Goal: Communication & Community: Answer question/provide support

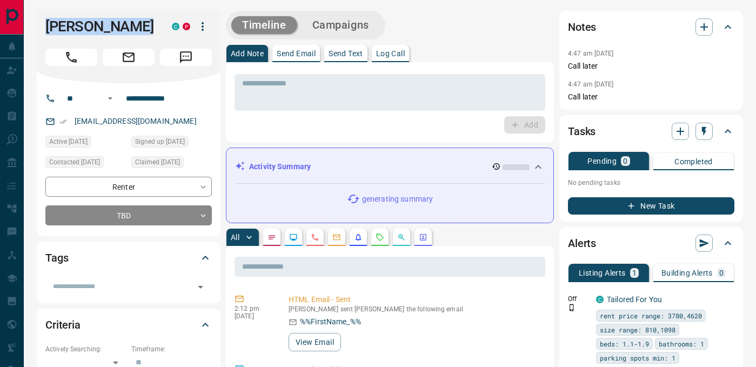
drag, startPoint x: 48, startPoint y: 24, endPoint x: 129, endPoint y: 57, distance: 87.5
click at [129, 57] on div "[PERSON_NAME] C P" at bounding box center [129, 47] width 184 height 72
copy div "[PERSON_NAME] C P"
click at [158, 107] on input "**********" at bounding box center [164, 98] width 84 height 17
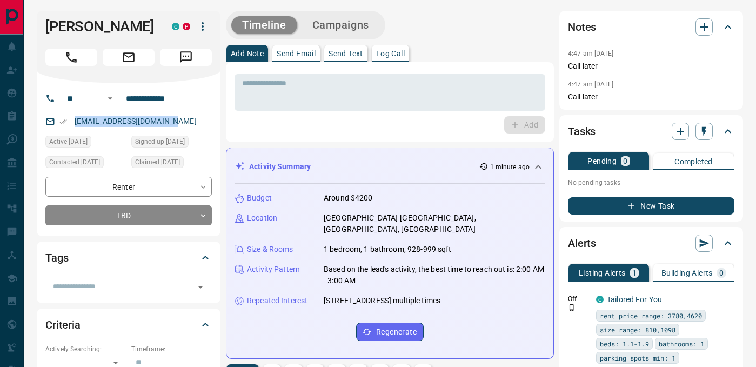
click at [396, 56] on p "Log Call" at bounding box center [390, 54] width 29 height 8
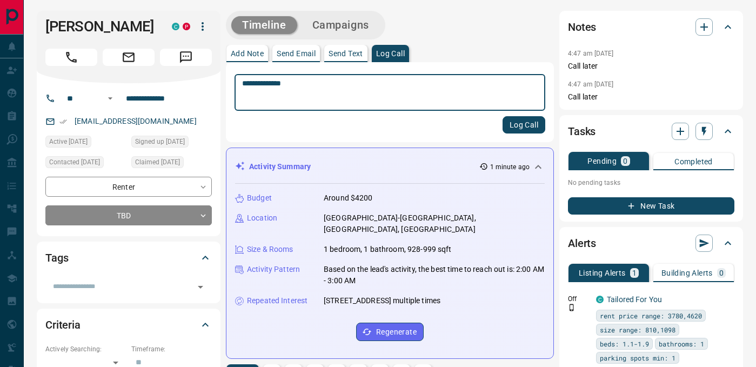
type textarea "**********"
click at [529, 125] on button "Log Call" at bounding box center [523, 124] width 43 height 17
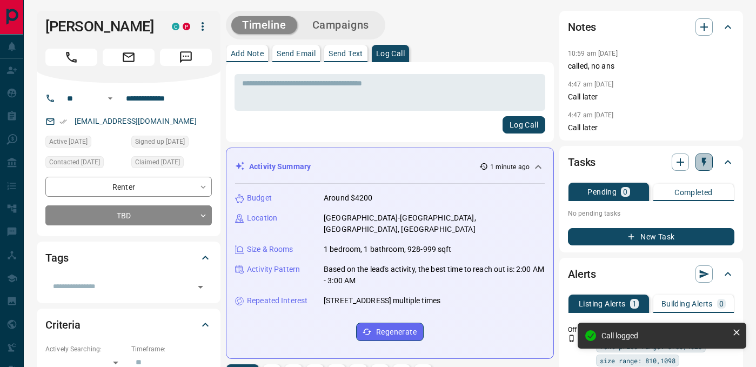
click at [705, 159] on icon "button" at bounding box center [703, 162] width 11 height 11
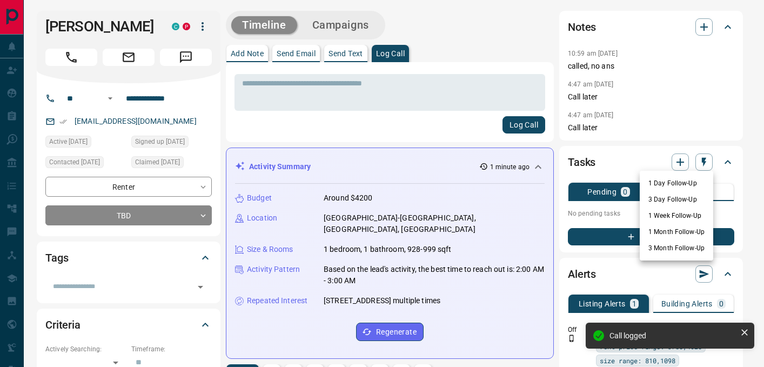
click at [677, 198] on li "3 Day Follow-Up" at bounding box center [675, 199] width 73 height 16
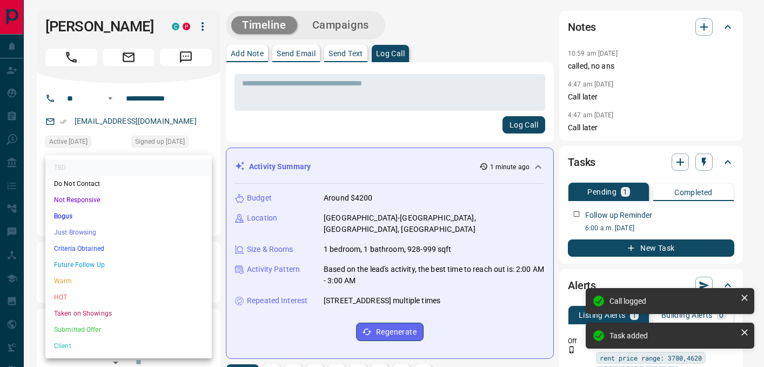
click at [119, 195] on li "Not Responsive" at bounding box center [128, 200] width 166 height 16
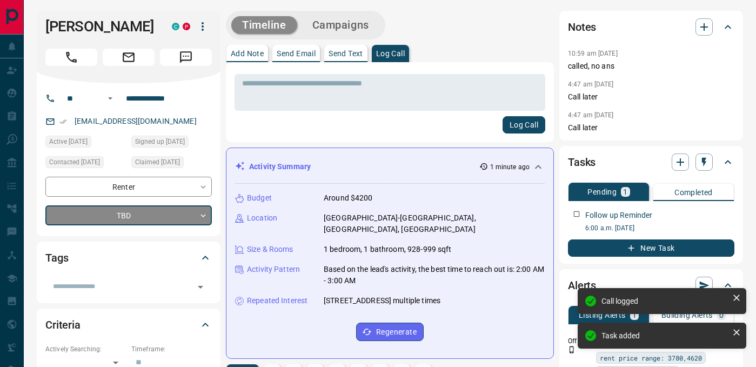
type input "*"
